Goal: Task Accomplishment & Management: Complete application form

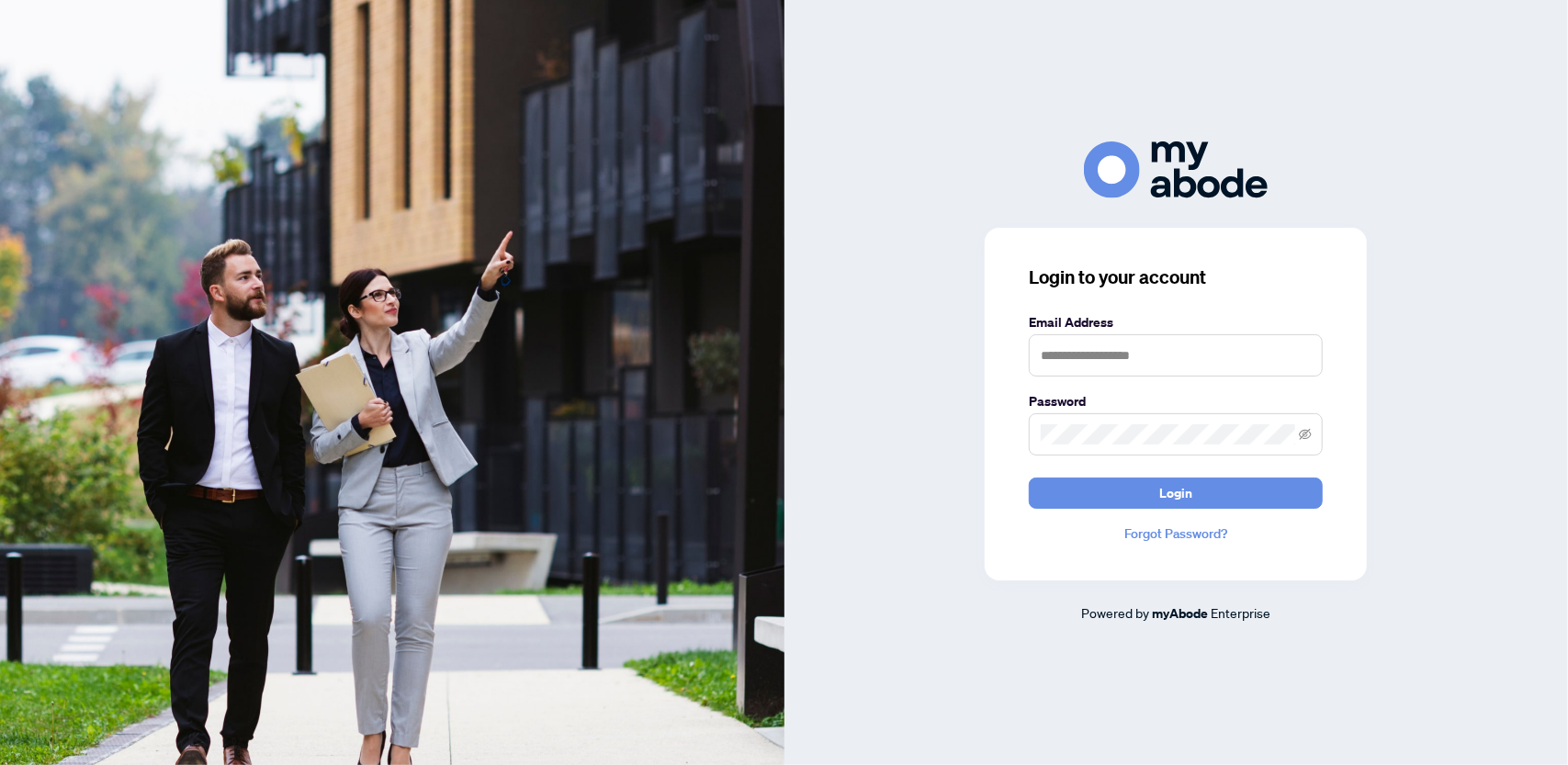
drag, startPoint x: 1171, startPoint y: 489, endPoint x: 1122, endPoint y: 388, distance: 112.3
click at [1166, 481] on span "Login" at bounding box center [1175, 492] width 33 height 30
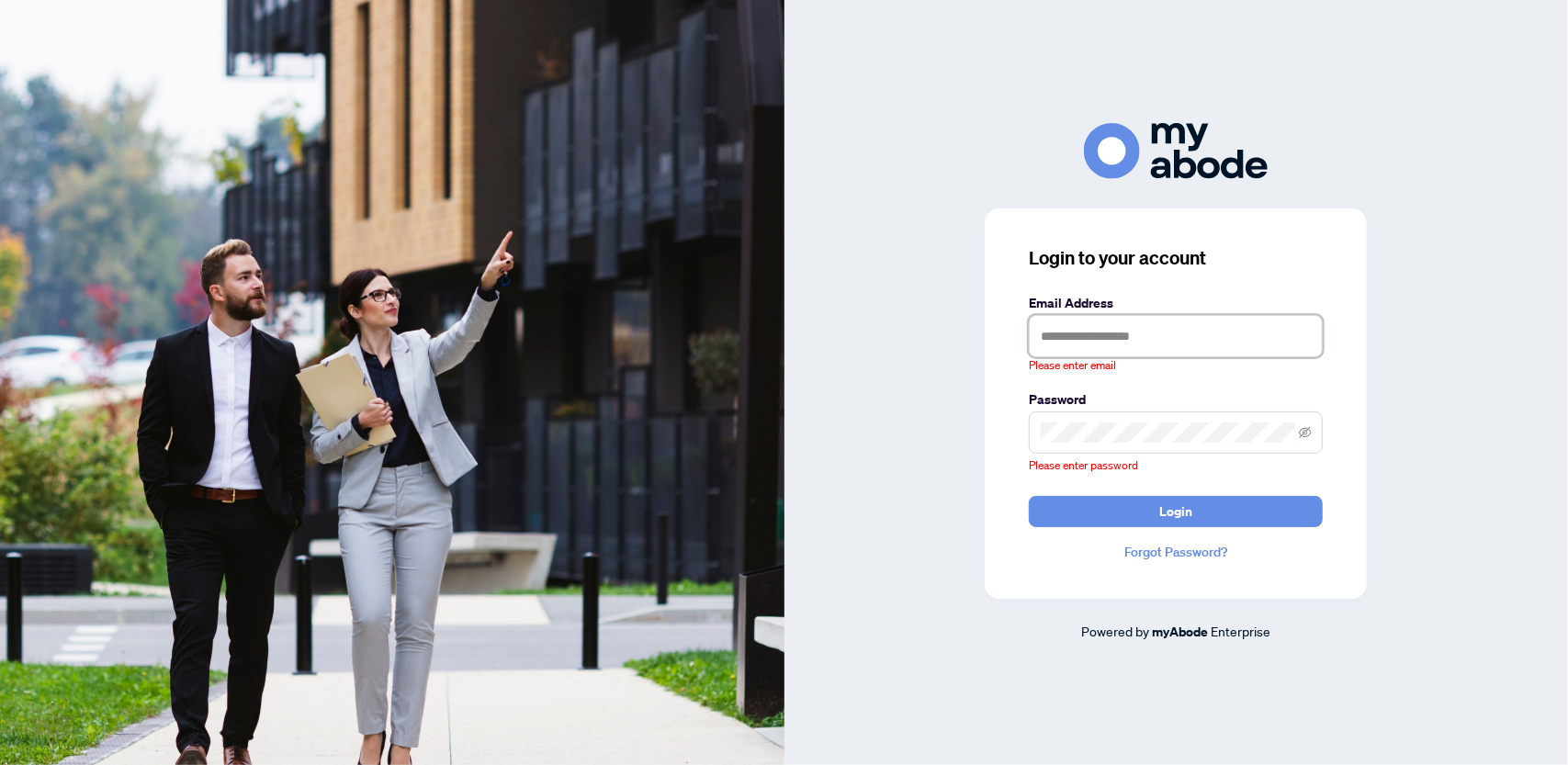
click at [1103, 327] on input "text" at bounding box center [1175, 336] width 294 height 42
type input "**********"
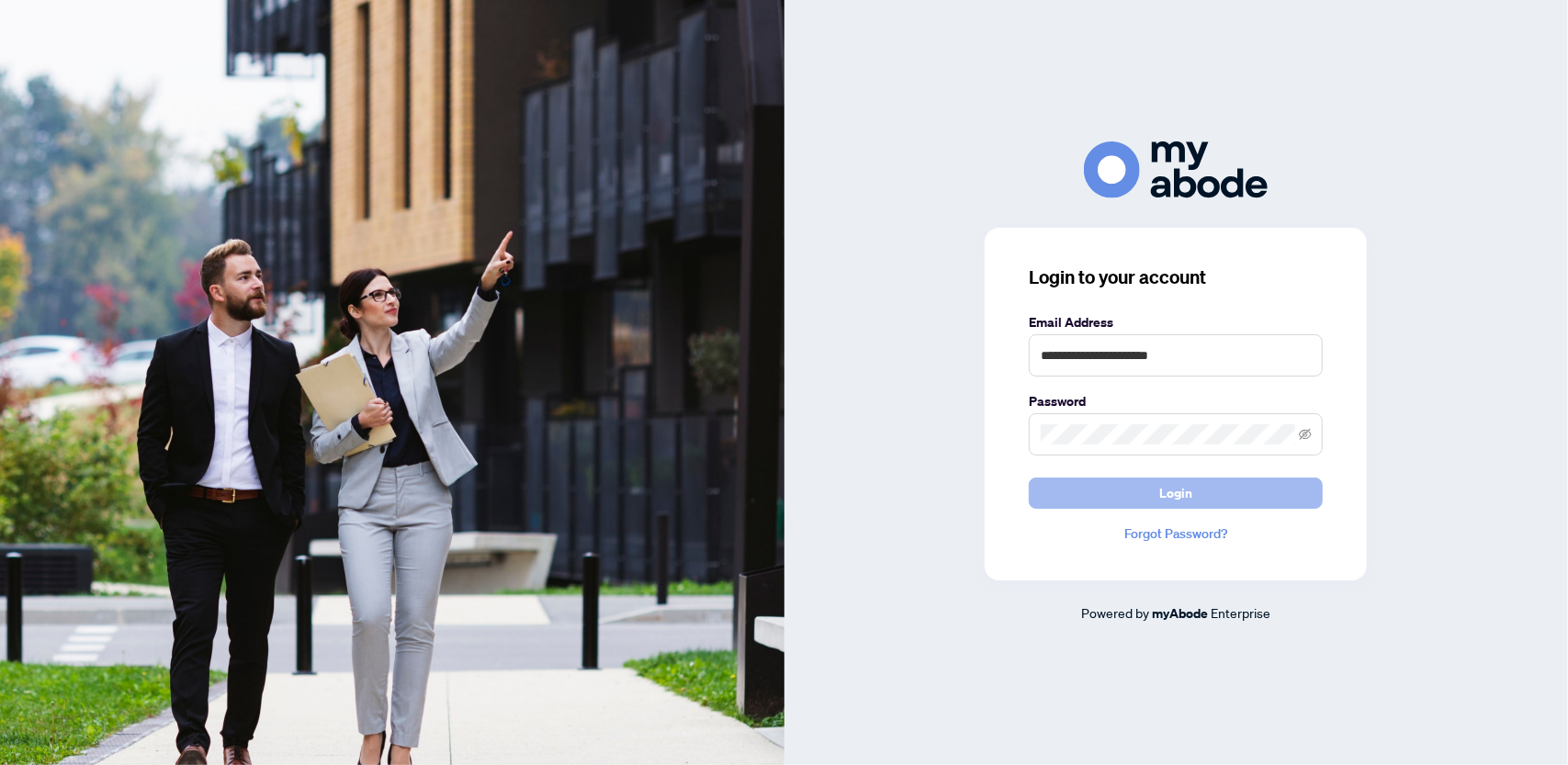
click at [1163, 494] on span "Login" at bounding box center [1175, 492] width 33 height 30
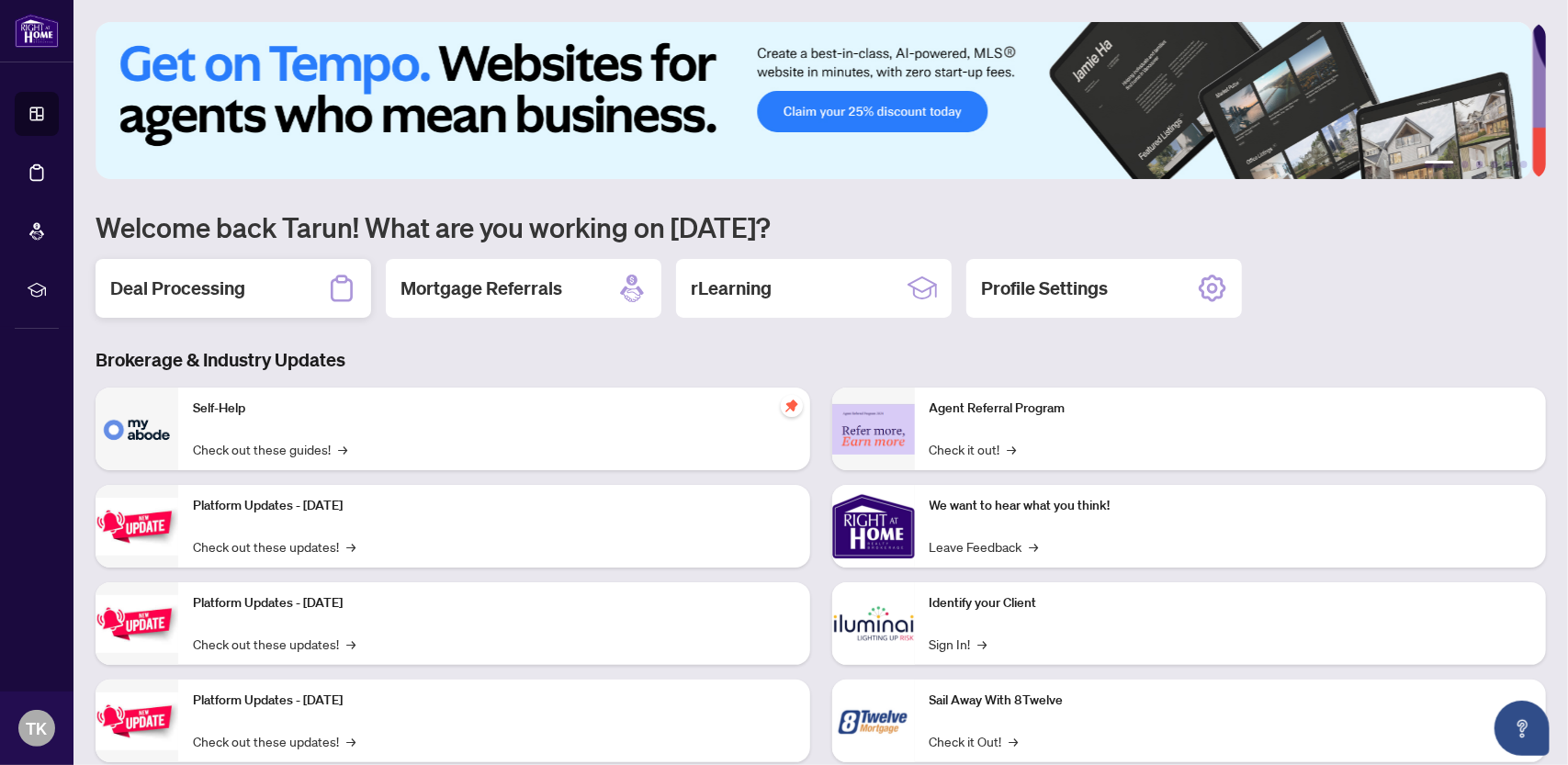
click at [193, 286] on h2 "Deal Processing" at bounding box center [177, 288] width 135 height 26
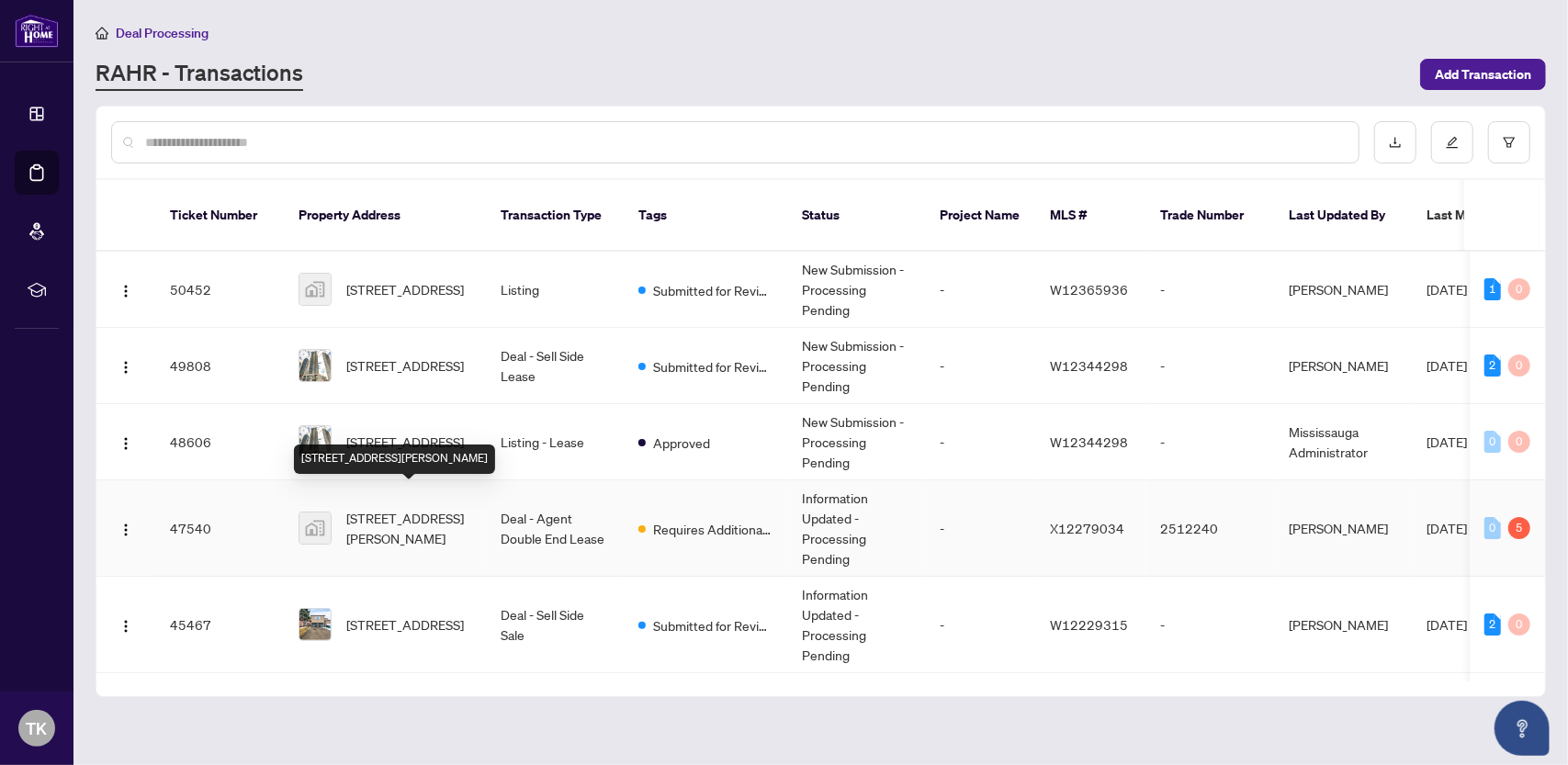
click at [407, 508] on span "[STREET_ADDRESS][PERSON_NAME]" at bounding box center [408, 528] width 125 height 40
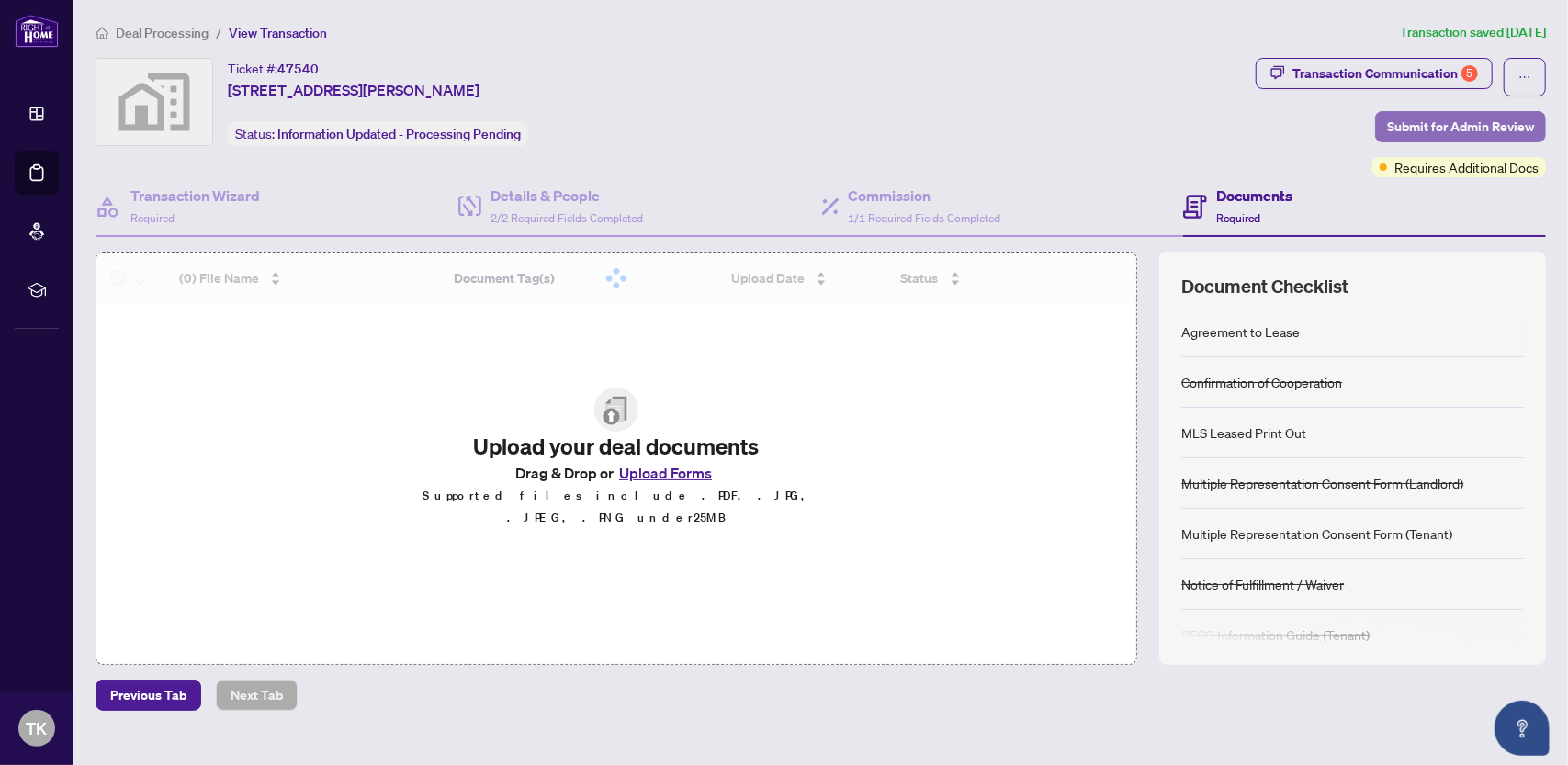
click at [1426, 129] on span "Submit for Admin Review" at bounding box center [1460, 126] width 147 height 30
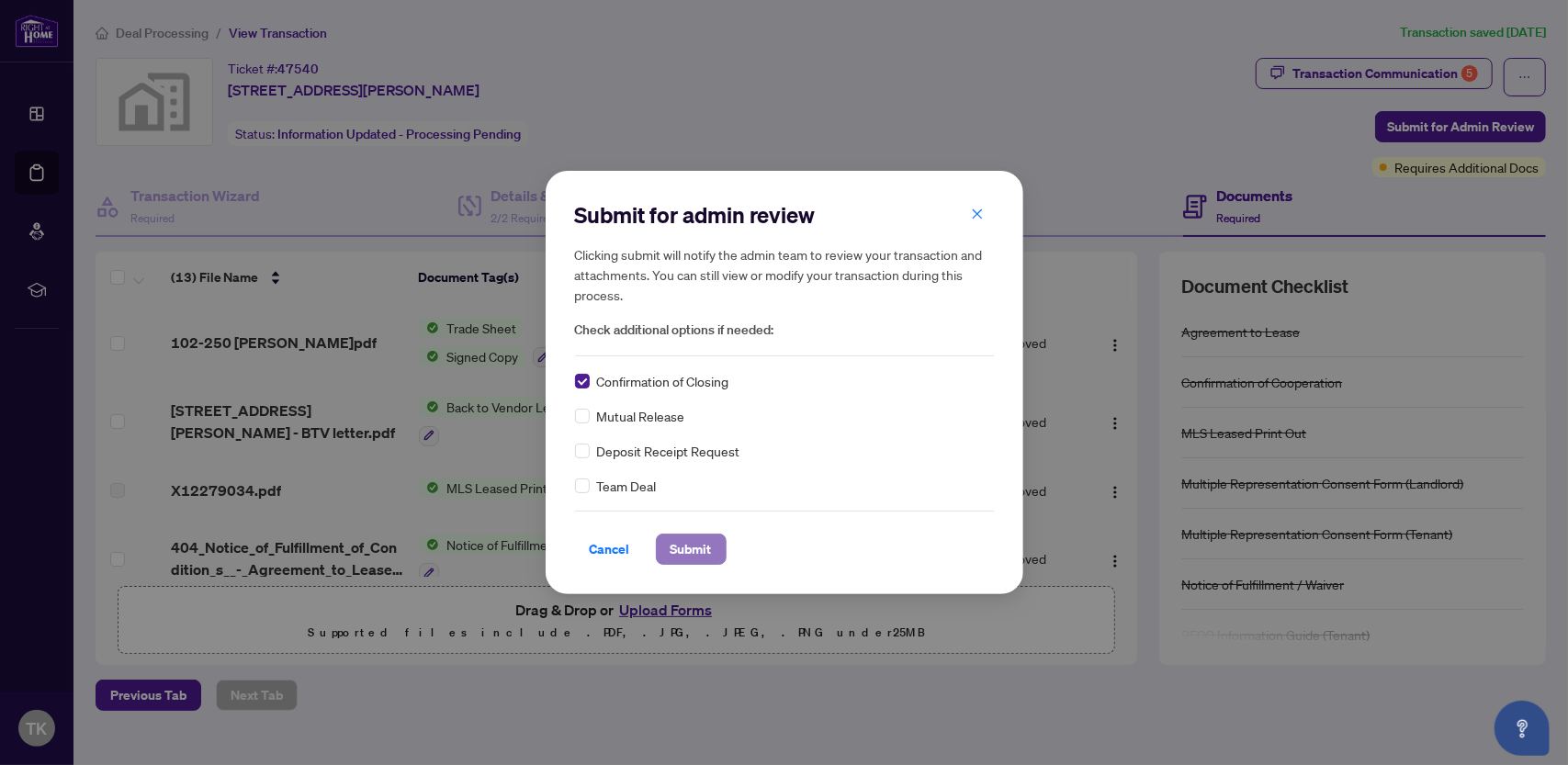
click at [679, 543] on span "Submit" at bounding box center [690, 549] width 41 height 30
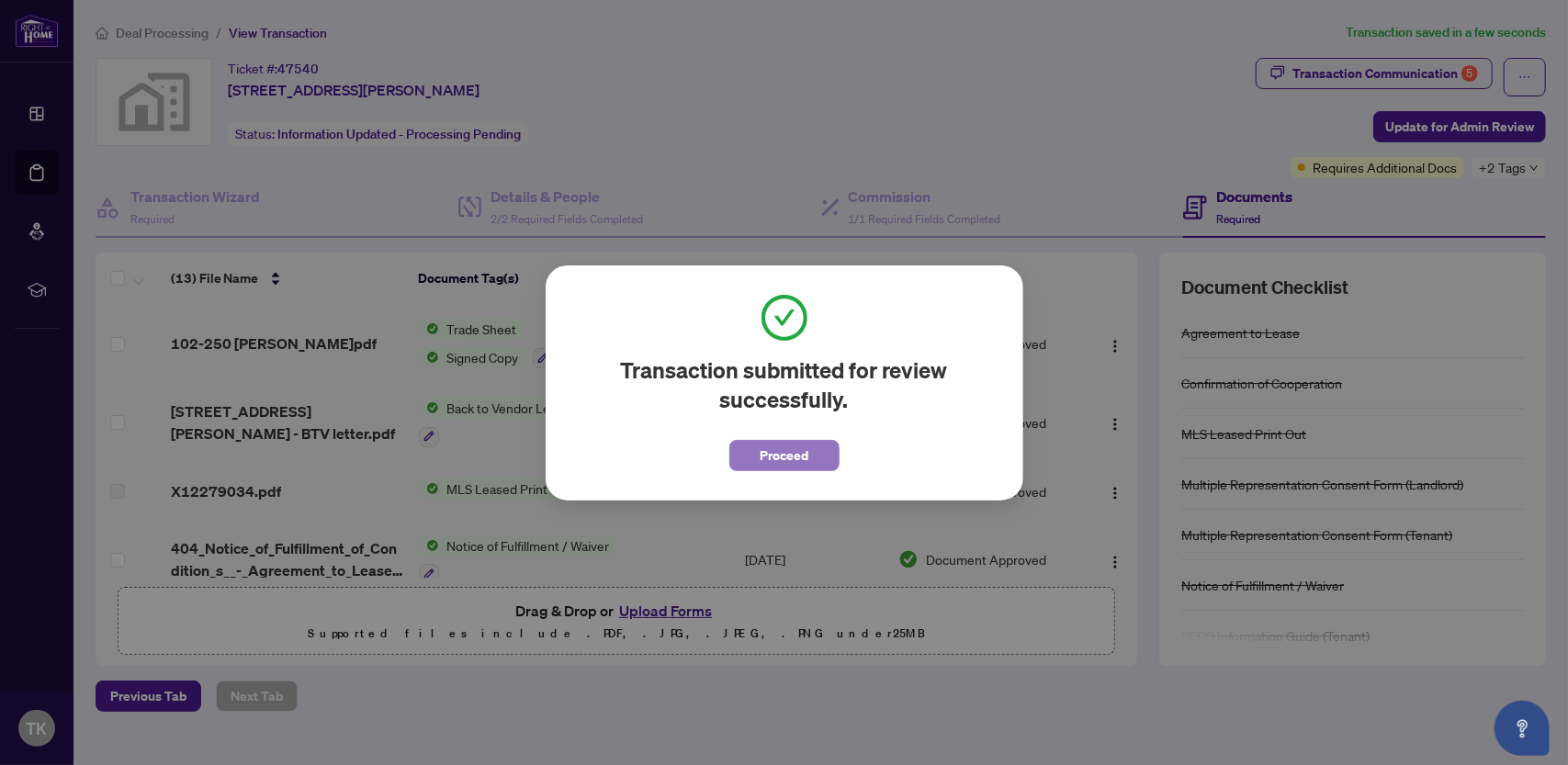
click at [777, 452] on span "Proceed" at bounding box center [783, 455] width 49 height 30
